Goal: Task Accomplishment & Management: Use online tool/utility

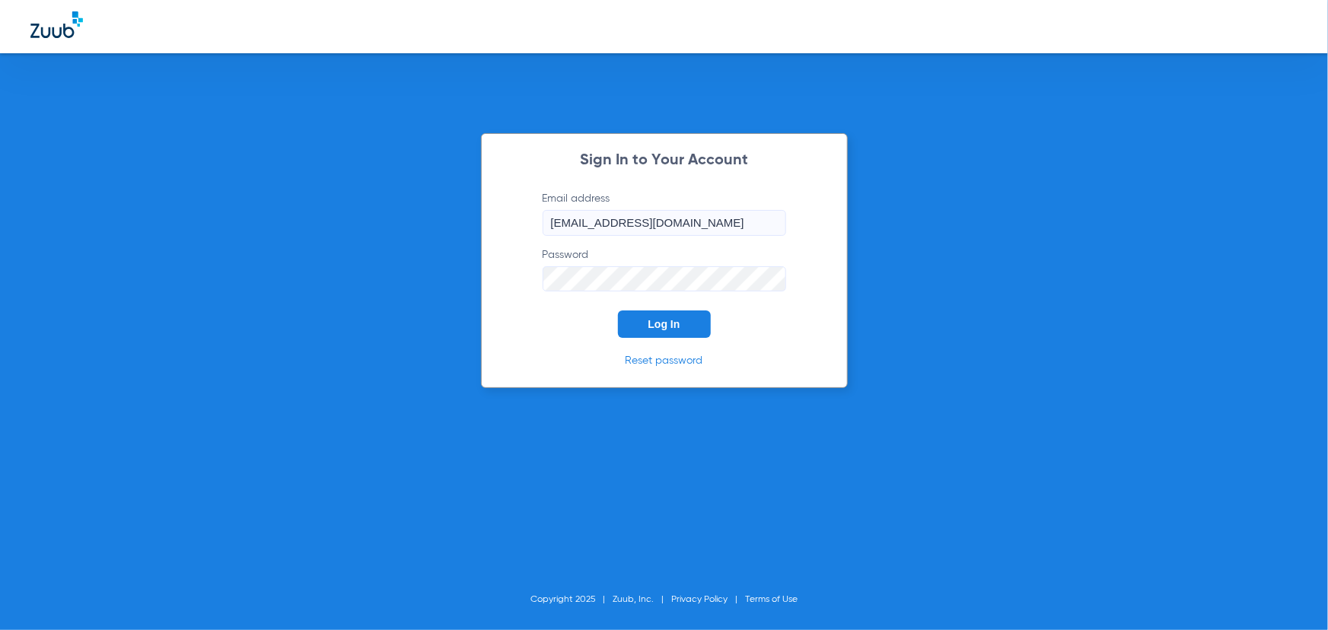
click at [667, 317] on button "Log In" at bounding box center [664, 324] width 93 height 27
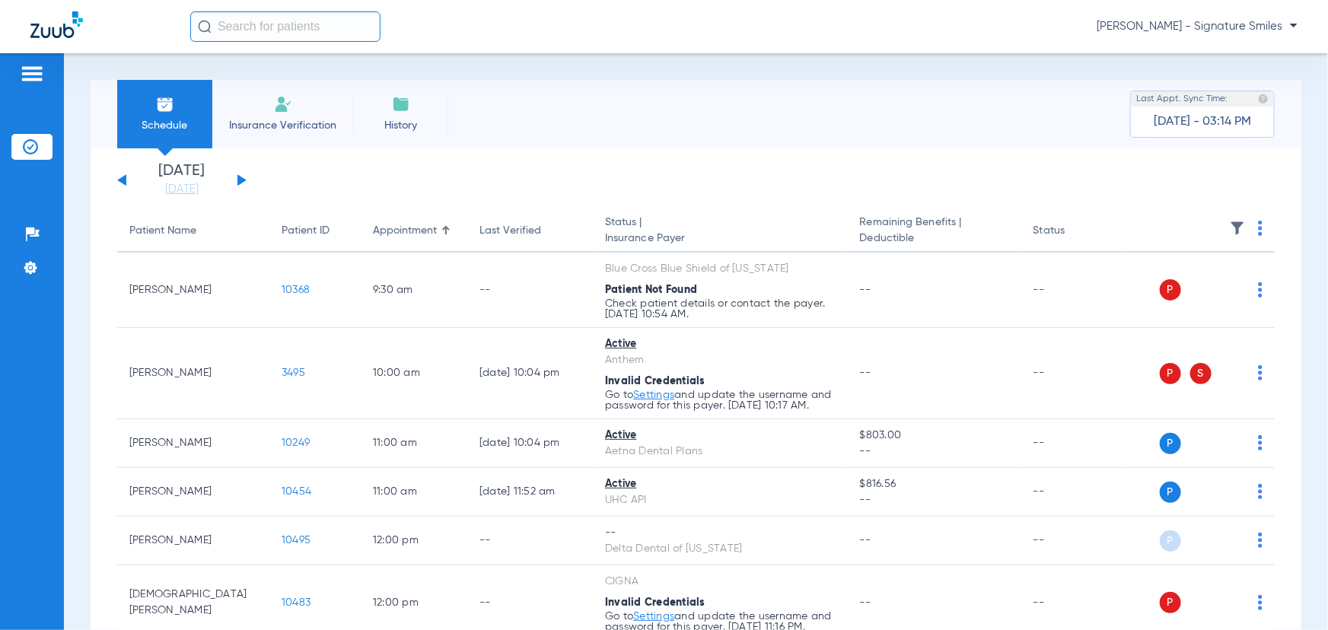
click at [237, 177] on div "[DATE] [DATE] [DATE] [DATE] [DATE] [DATE] [DATE] [DATE] [DATE] [DATE] [DATE] [D…" at bounding box center [181, 180] width 129 height 33
click at [240, 180] on button at bounding box center [241, 179] width 9 height 11
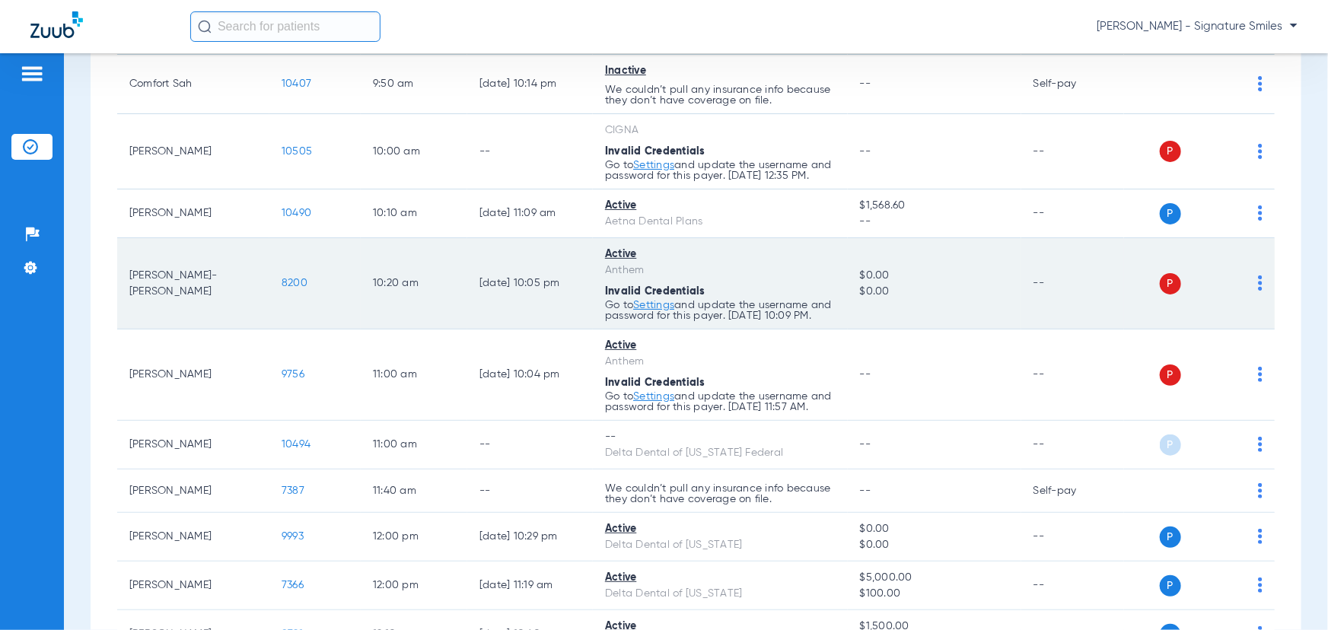
scroll to position [623, 0]
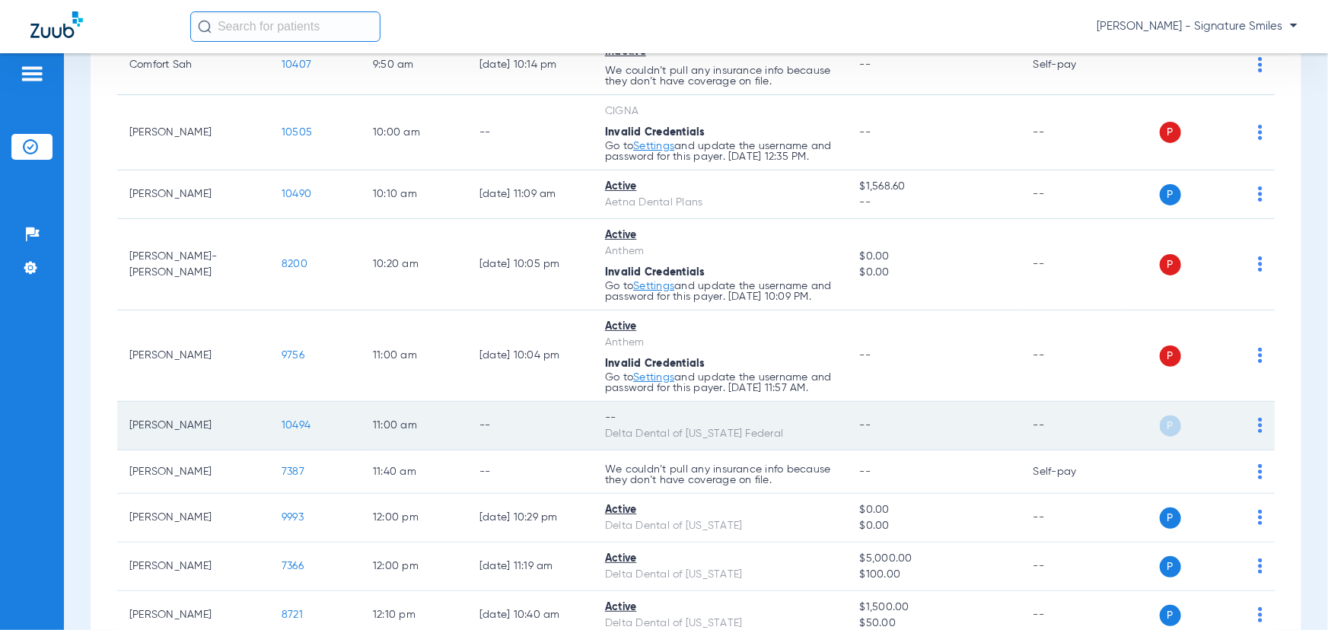
click at [731, 426] on div "--" at bounding box center [720, 418] width 231 height 16
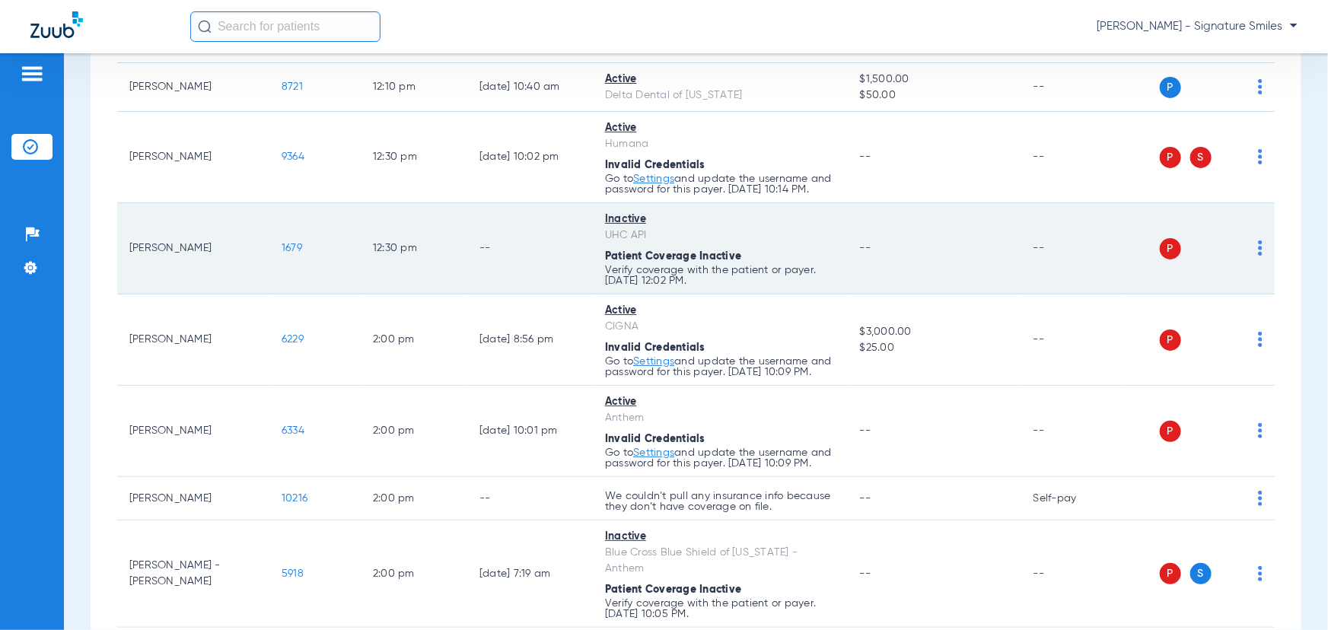
scroll to position [1176, 0]
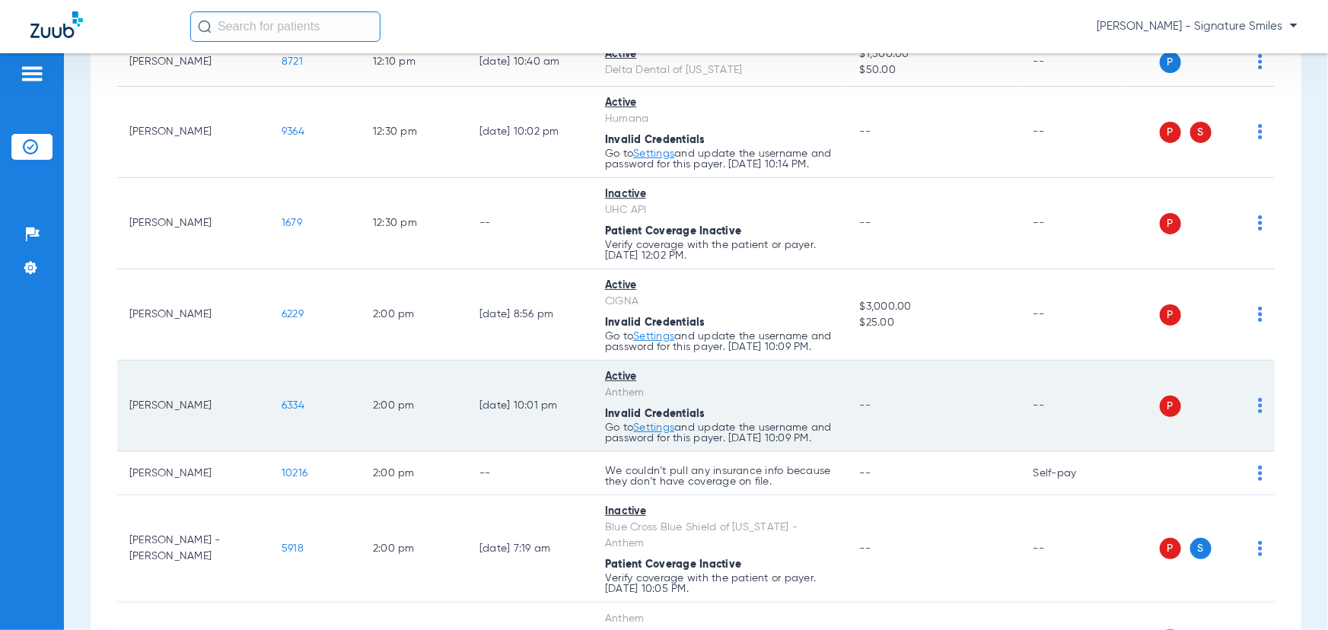
click at [1160, 417] on span "P" at bounding box center [1170, 406] width 21 height 21
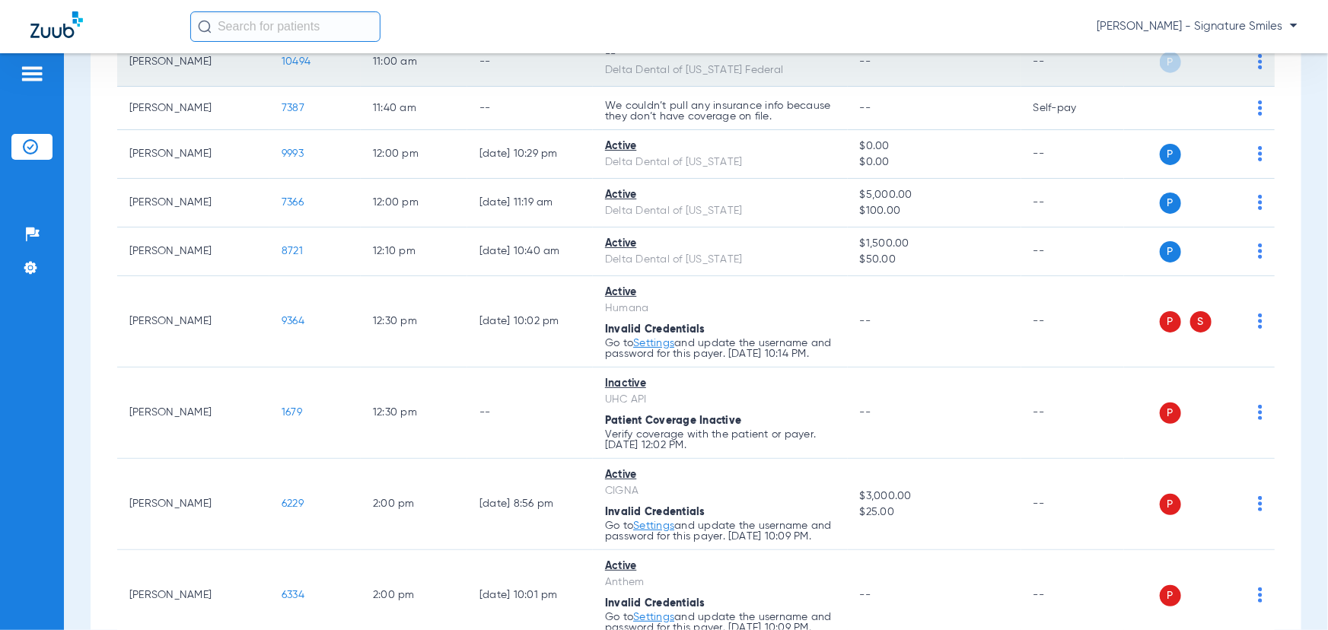
scroll to position [849, 0]
